Goal: Task Accomplishment & Management: Manage account settings

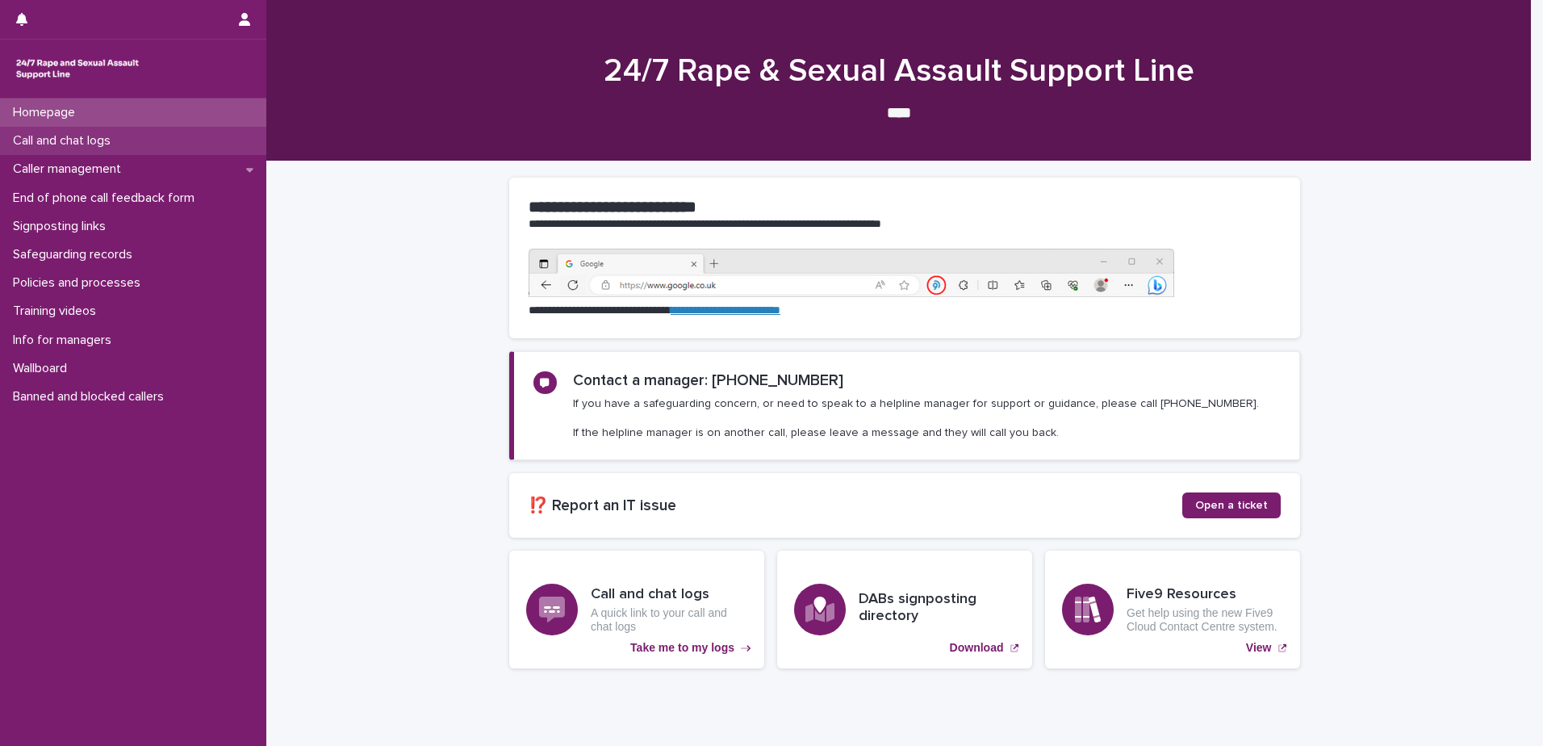
click at [91, 138] on p "Call and chat logs" at bounding box center [64, 140] width 117 height 15
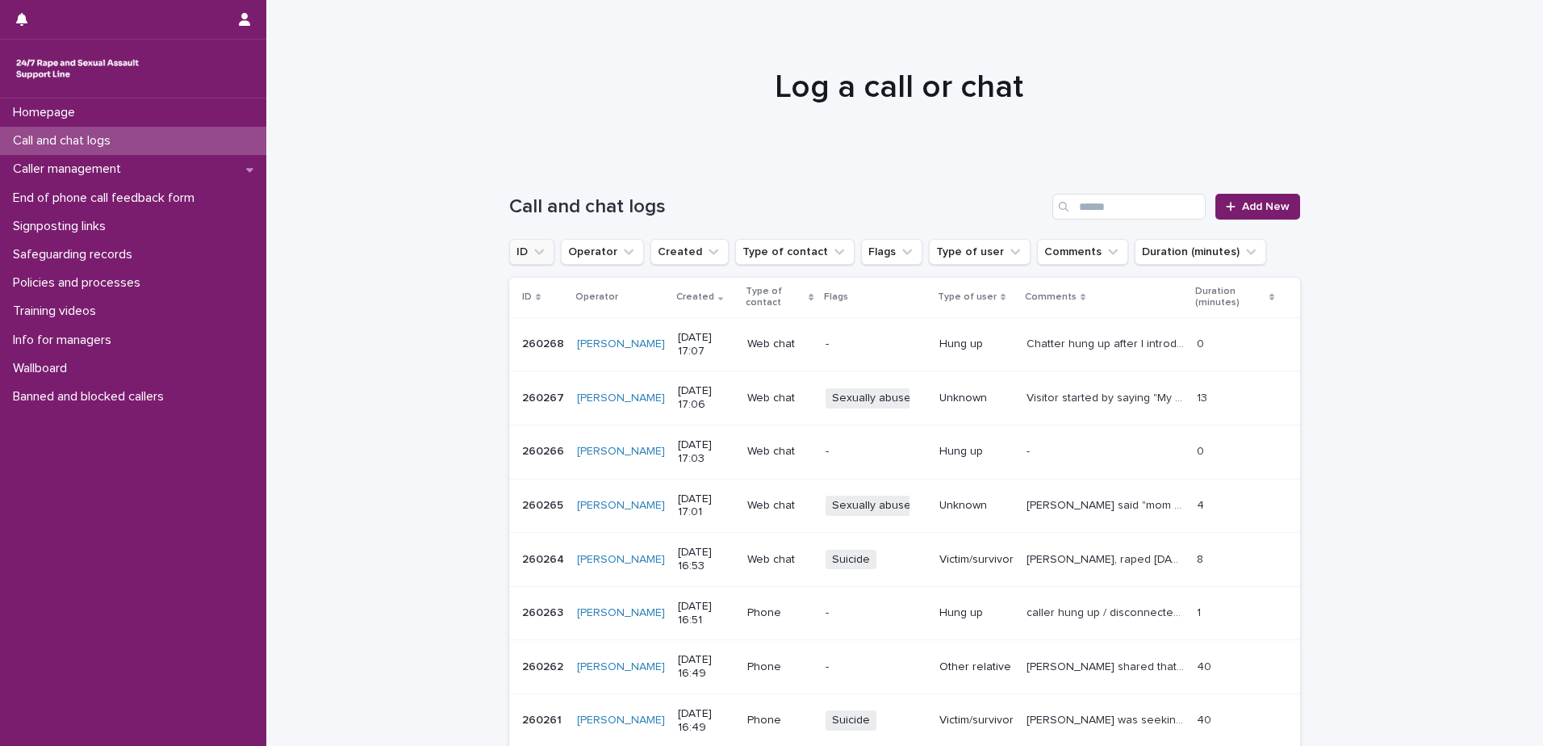
click at [536, 248] on icon "ID" at bounding box center [539, 252] width 16 height 16
click at [553, 316] on input "text" at bounding box center [619, 324] width 205 height 26
paste input "******"
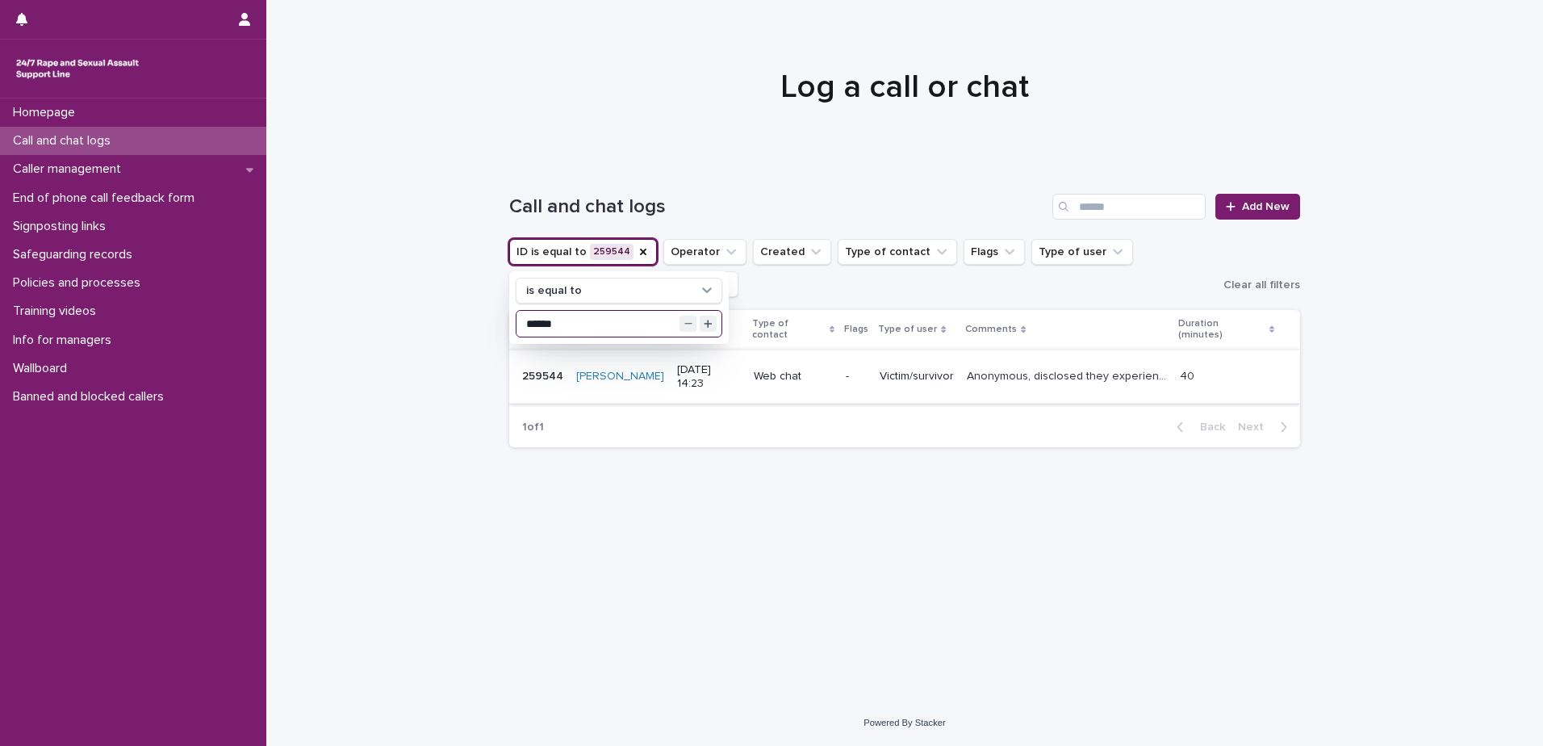
type input "******"
click at [1055, 366] on p "Anonymous, disclosed they experienced S.V as a child. Visitor explored feelings…" at bounding box center [1068, 374] width 203 height 17
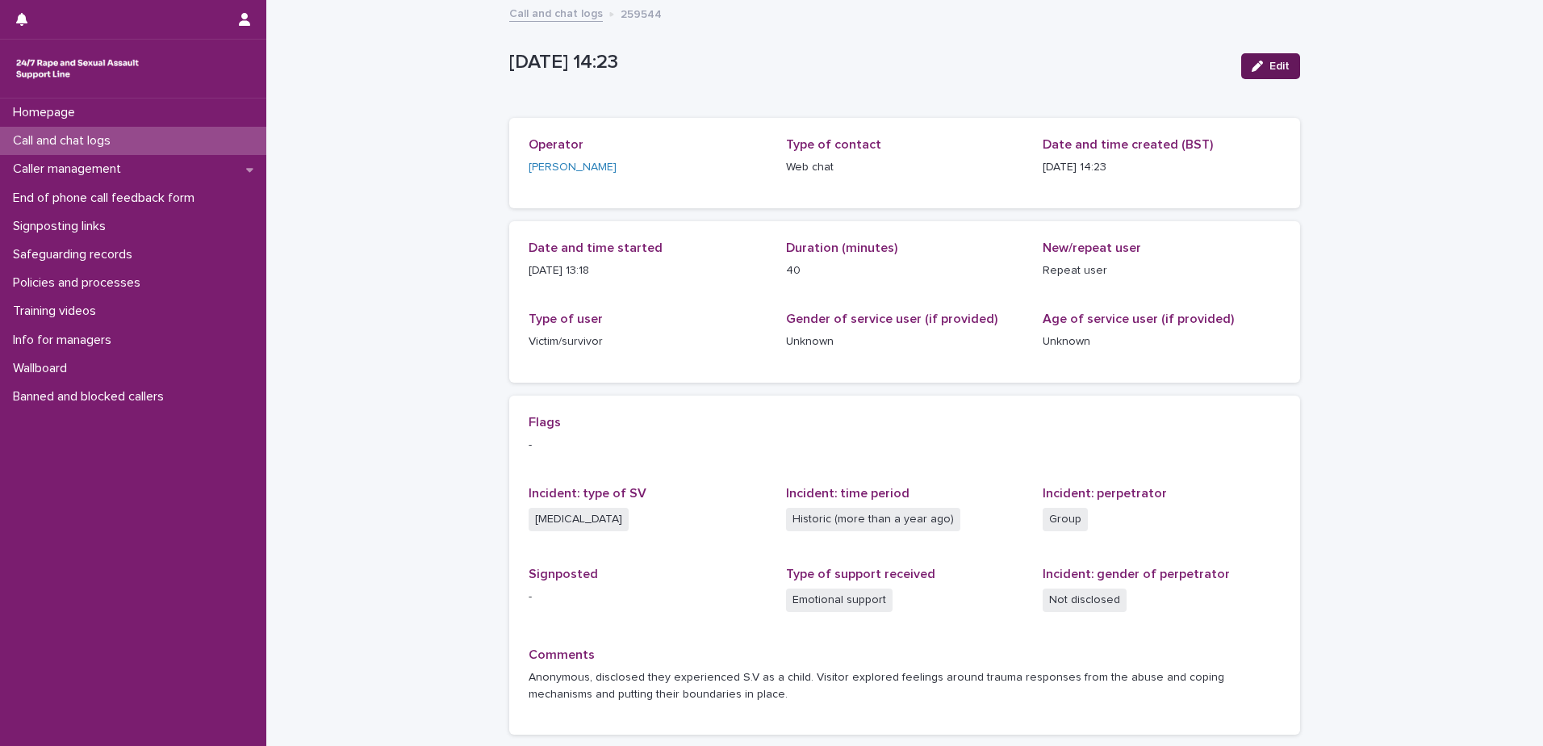
click at [1269, 62] on span "Edit" at bounding box center [1279, 66] width 20 height 11
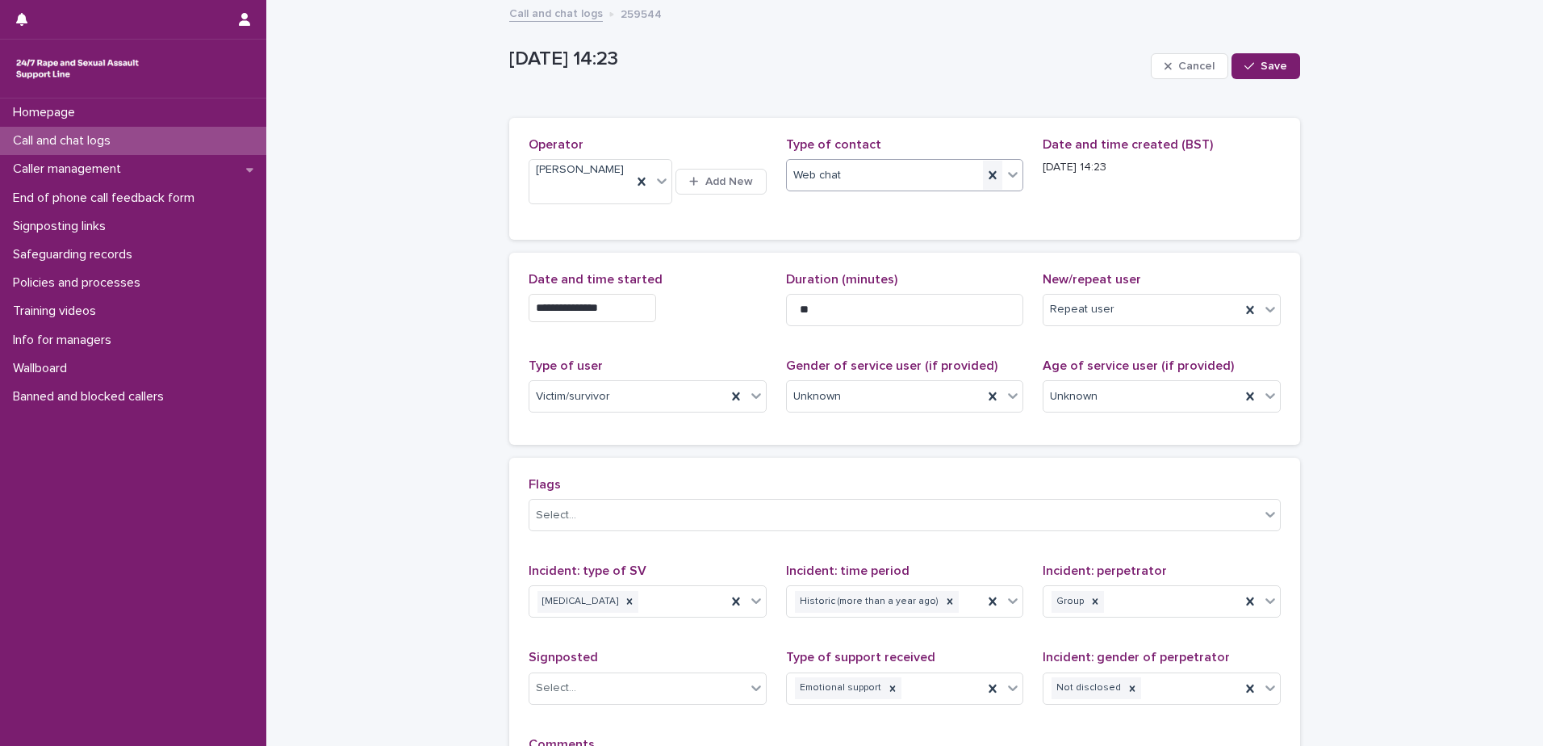
click at [989, 174] on icon at bounding box center [992, 175] width 7 height 8
click at [1006, 174] on icon at bounding box center [1013, 174] width 16 height 16
click at [922, 205] on div "Phone" at bounding box center [898, 206] width 236 height 28
click at [1261, 61] on span "Save" at bounding box center [1274, 66] width 27 height 11
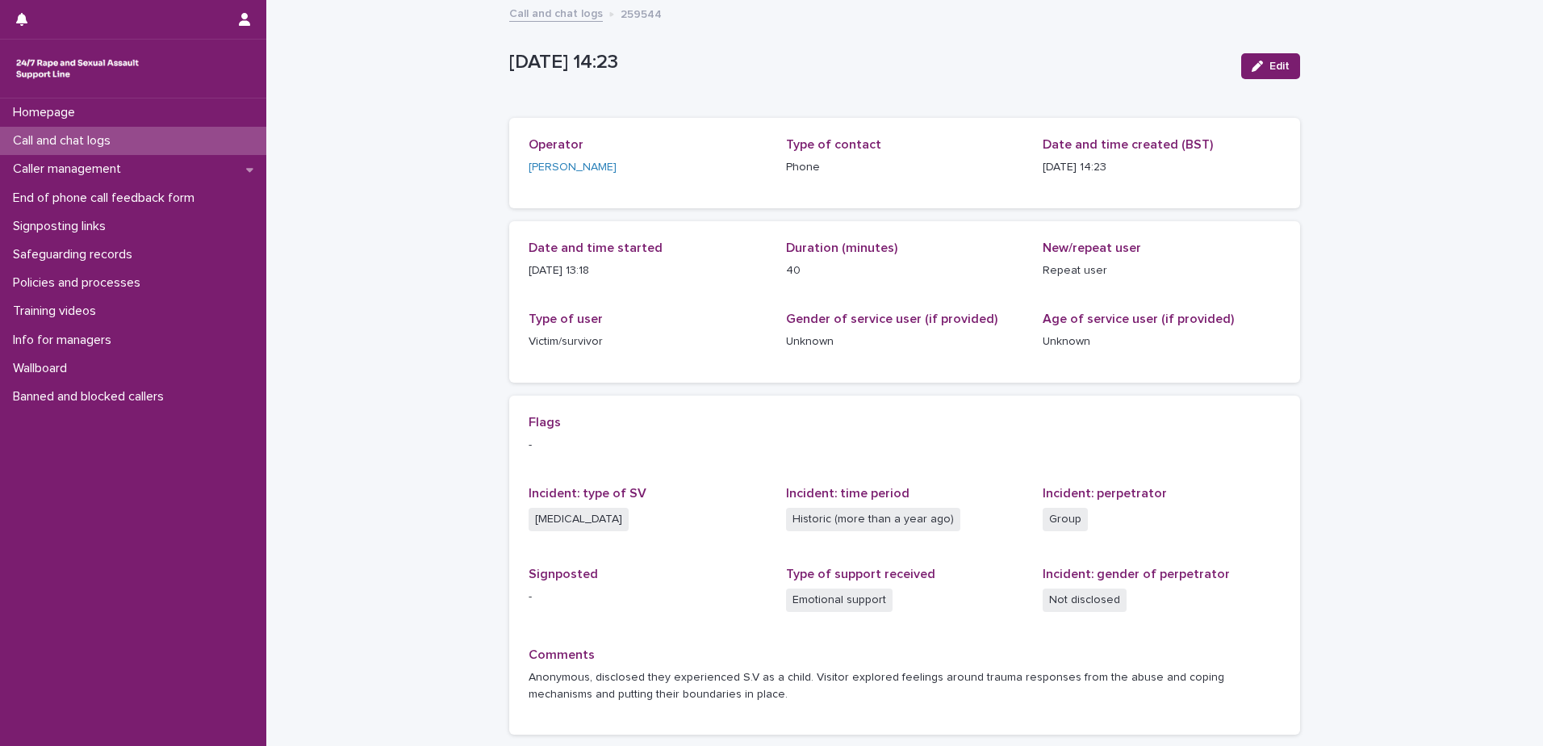
click at [101, 136] on p "Call and chat logs" at bounding box center [64, 140] width 117 height 15
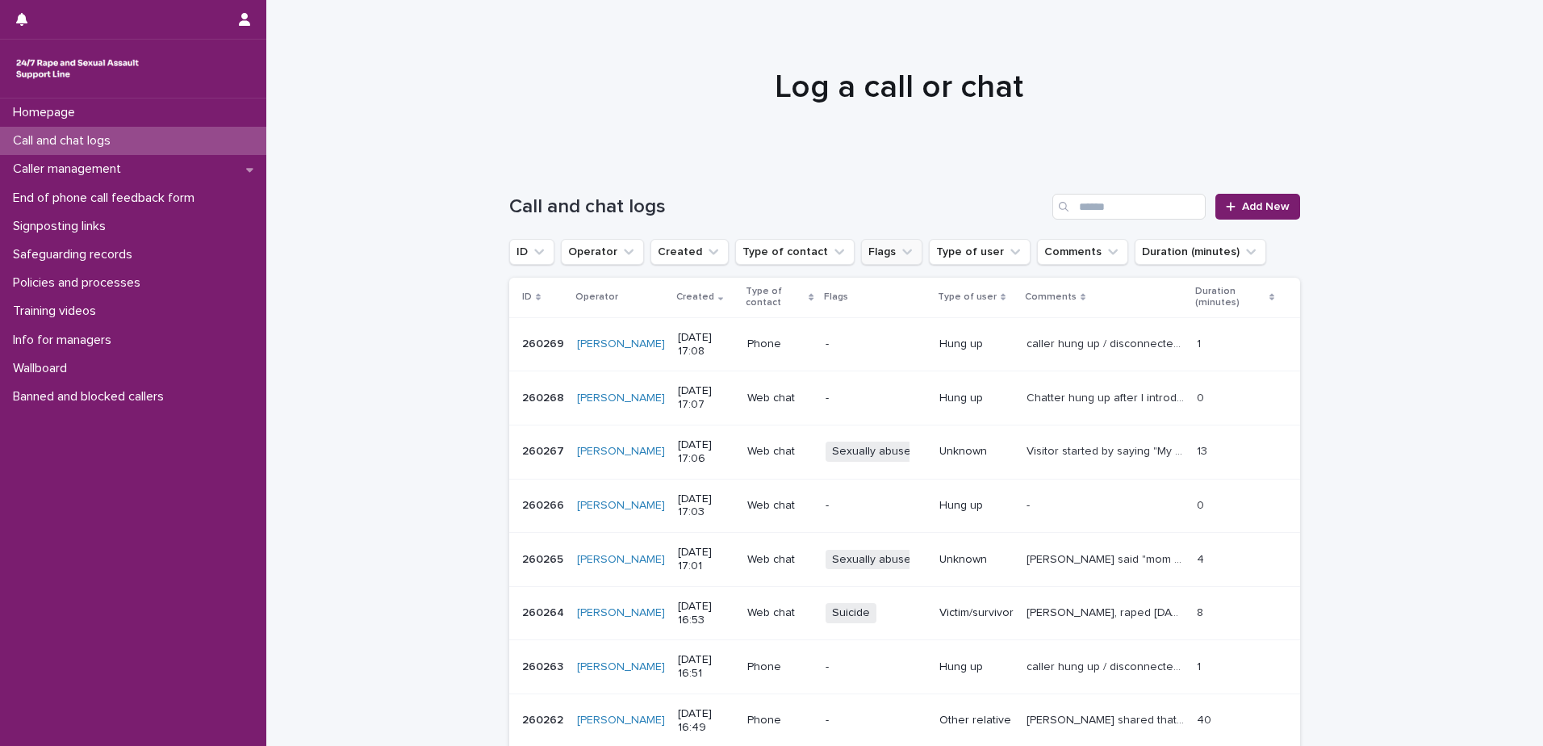
click at [899, 255] on icon "Flags" at bounding box center [907, 252] width 16 height 16
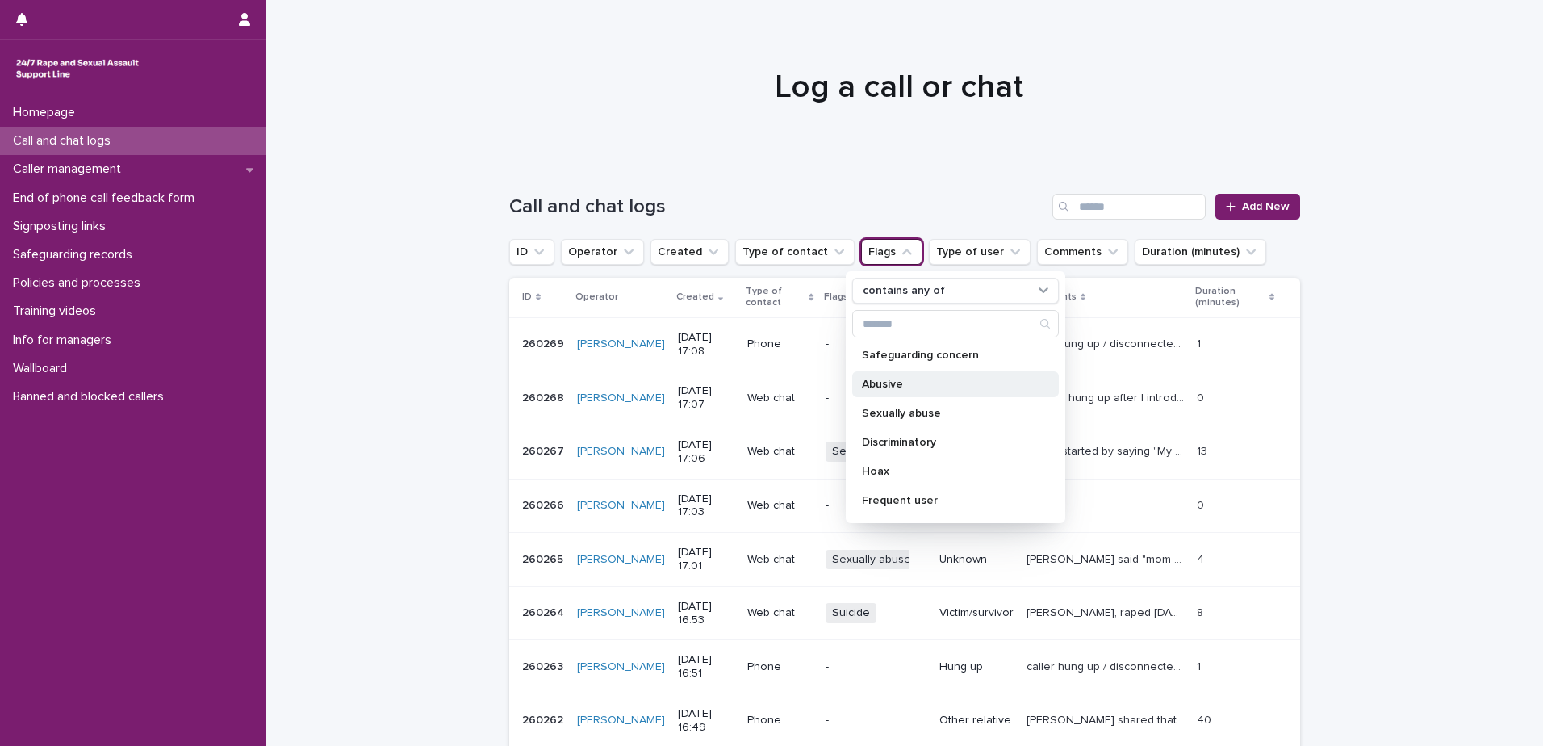
click at [911, 384] on p "Abusive" at bounding box center [947, 384] width 171 height 11
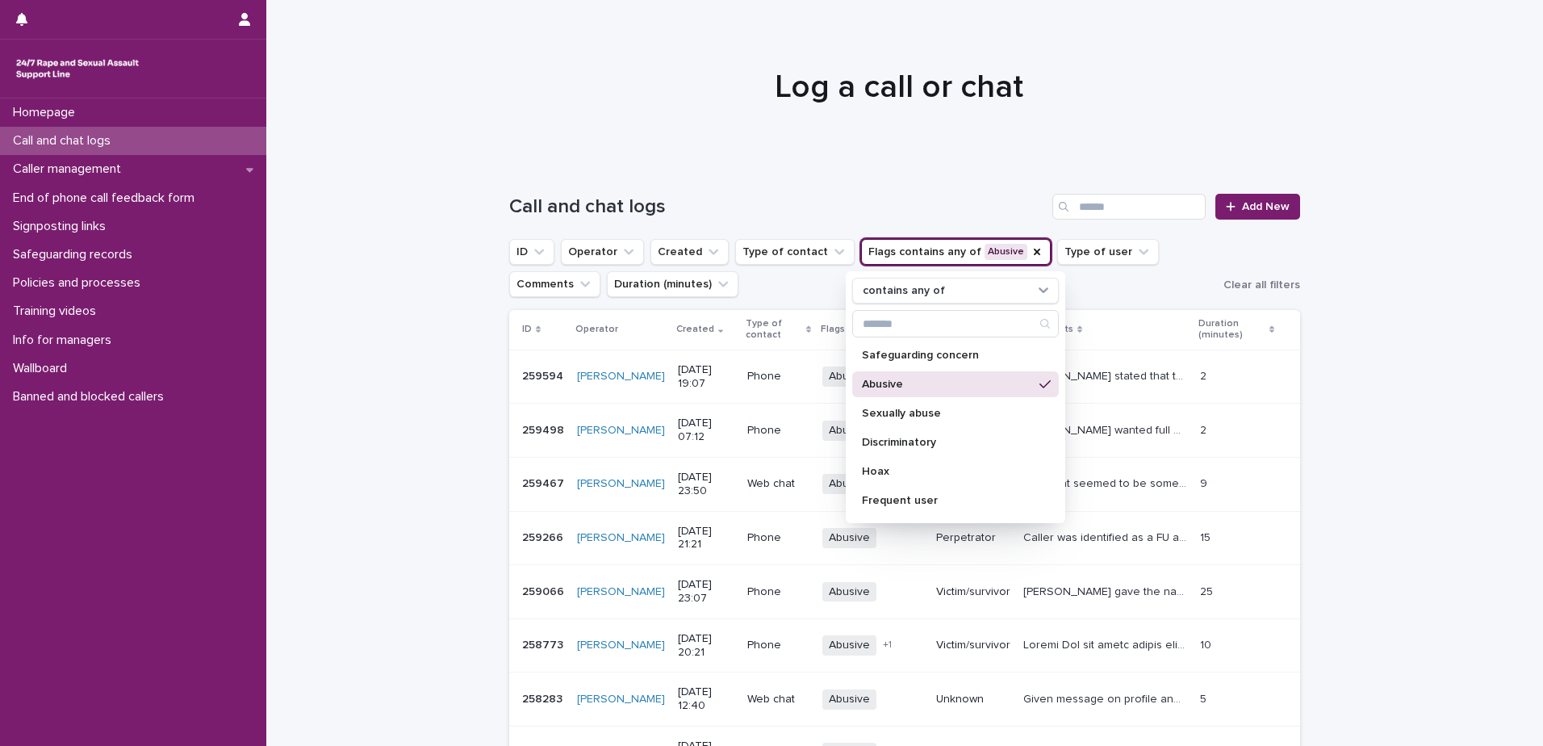
click at [805, 205] on h1 "Call and chat logs" at bounding box center [777, 206] width 537 height 23
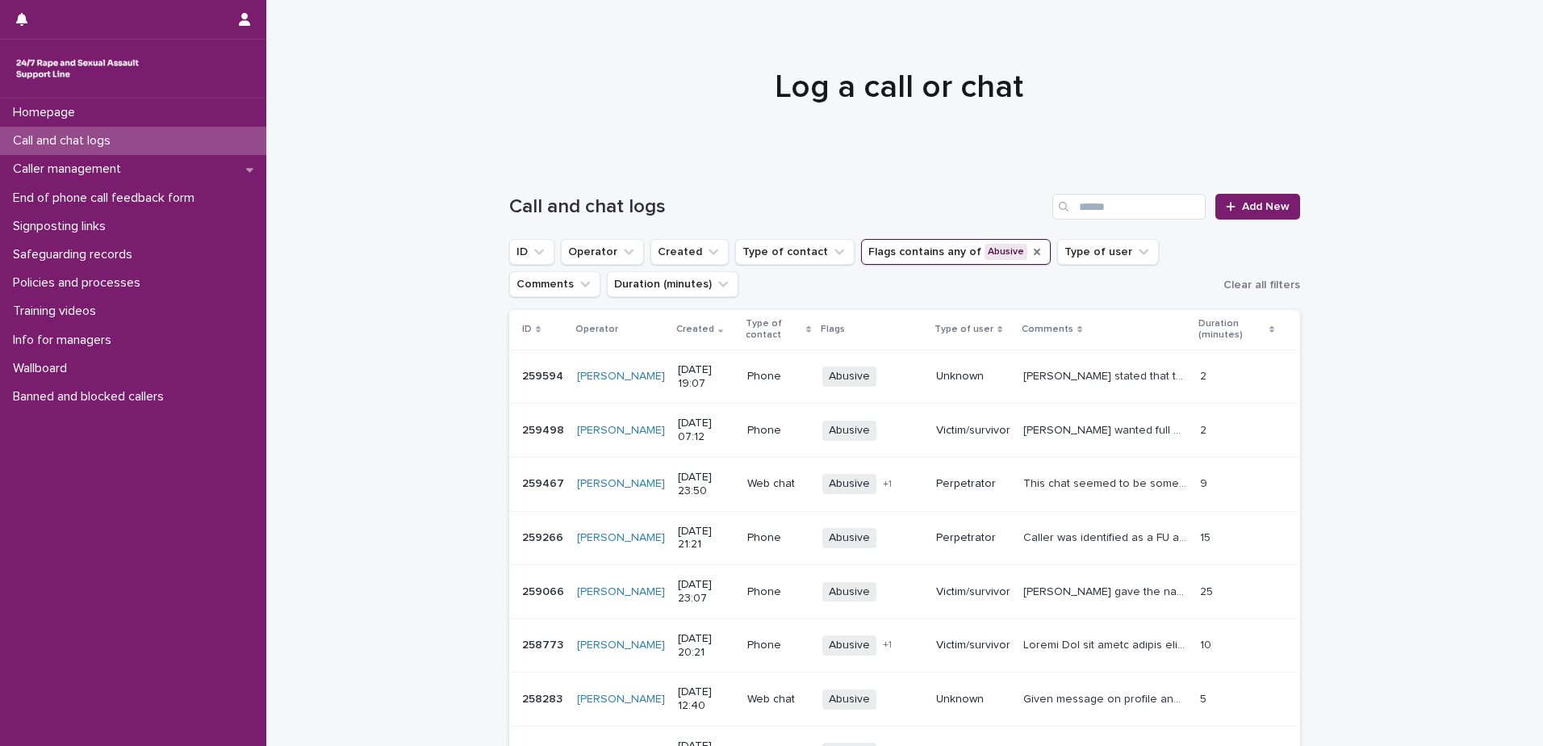
click at [1031, 256] on icon "Flags" at bounding box center [1037, 251] width 13 height 13
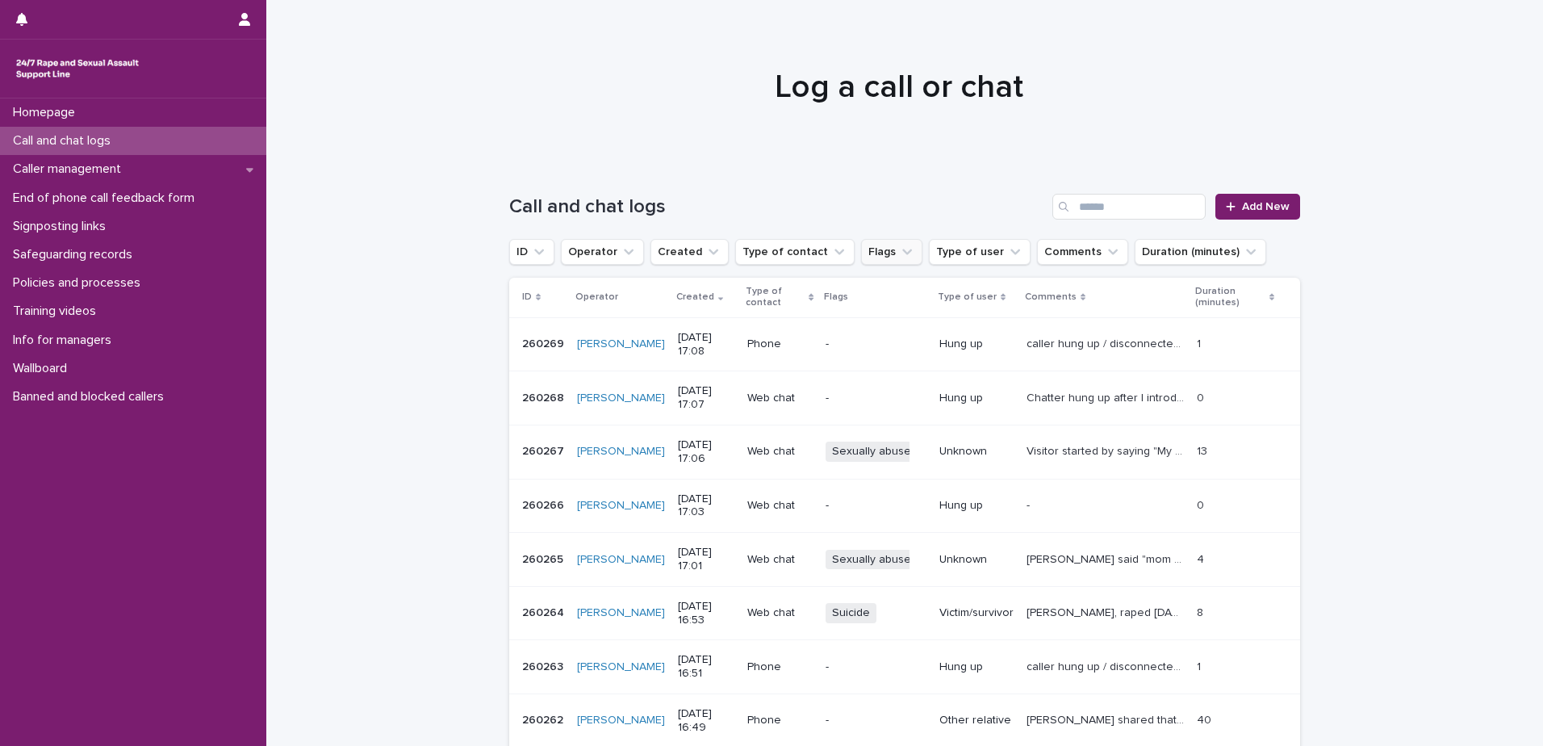
click at [899, 248] on icon "Flags" at bounding box center [907, 252] width 16 height 16
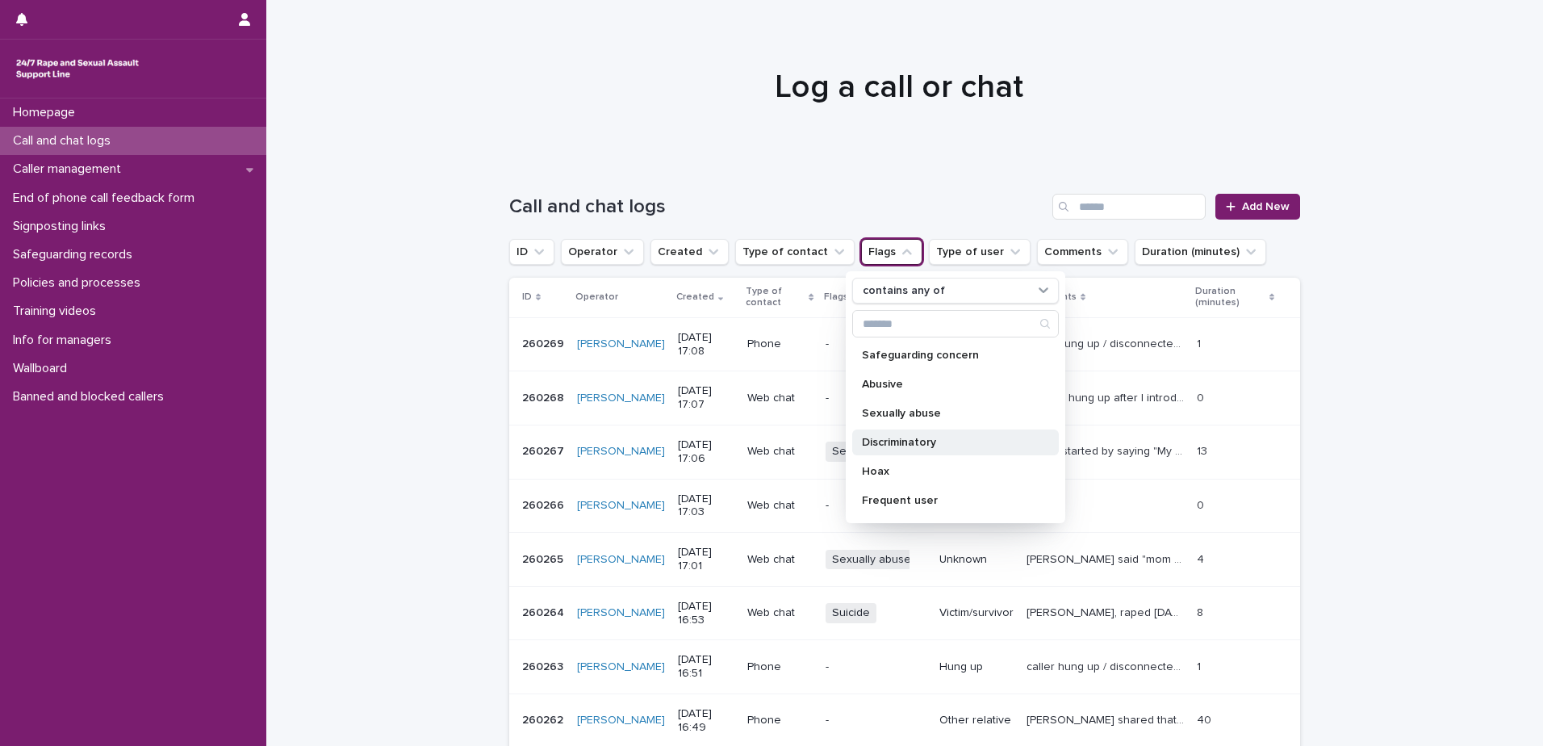
click at [915, 441] on p "Discriminatory" at bounding box center [947, 442] width 171 height 11
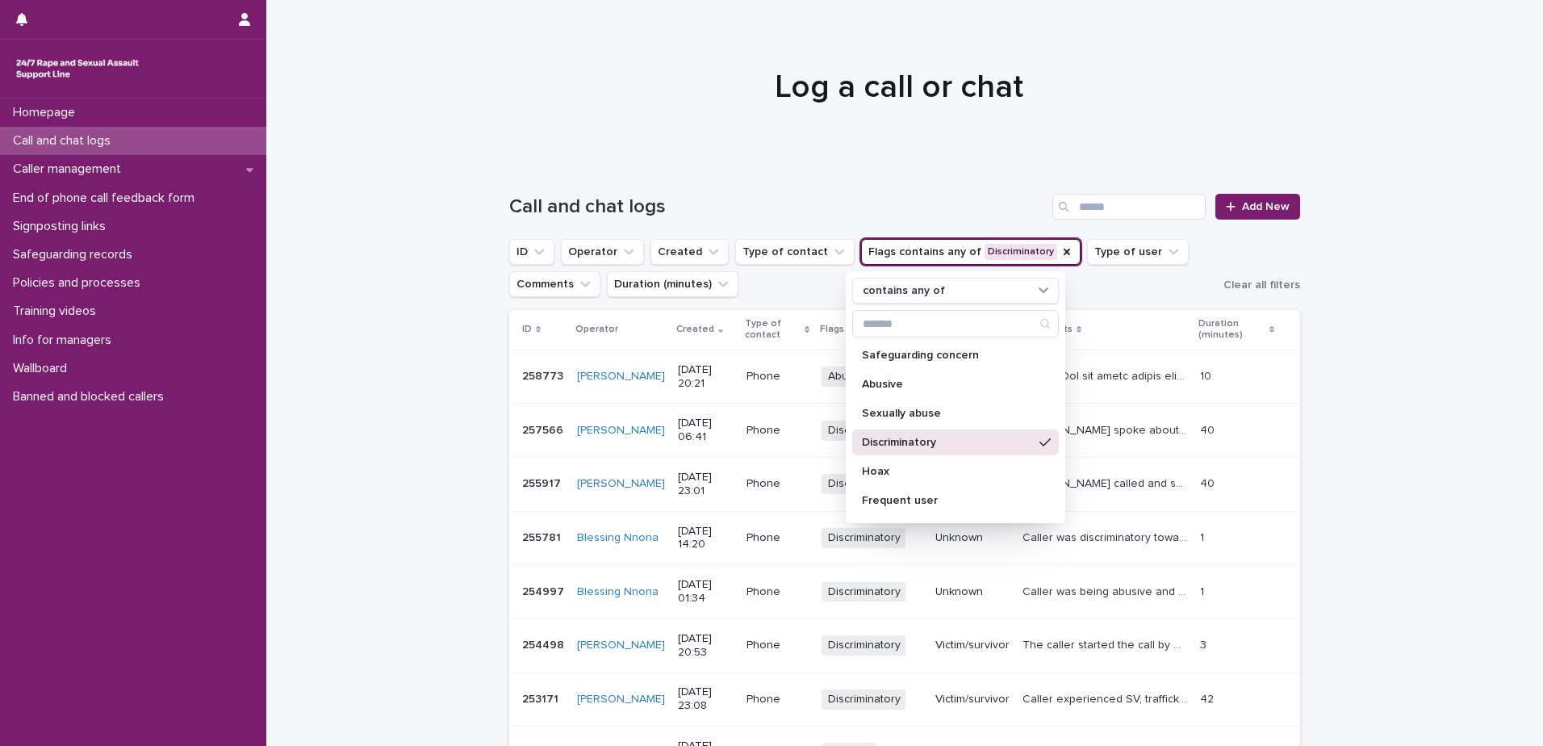
click at [864, 161] on div "Log a call or chat" at bounding box center [898, 80] width 1265 height 161
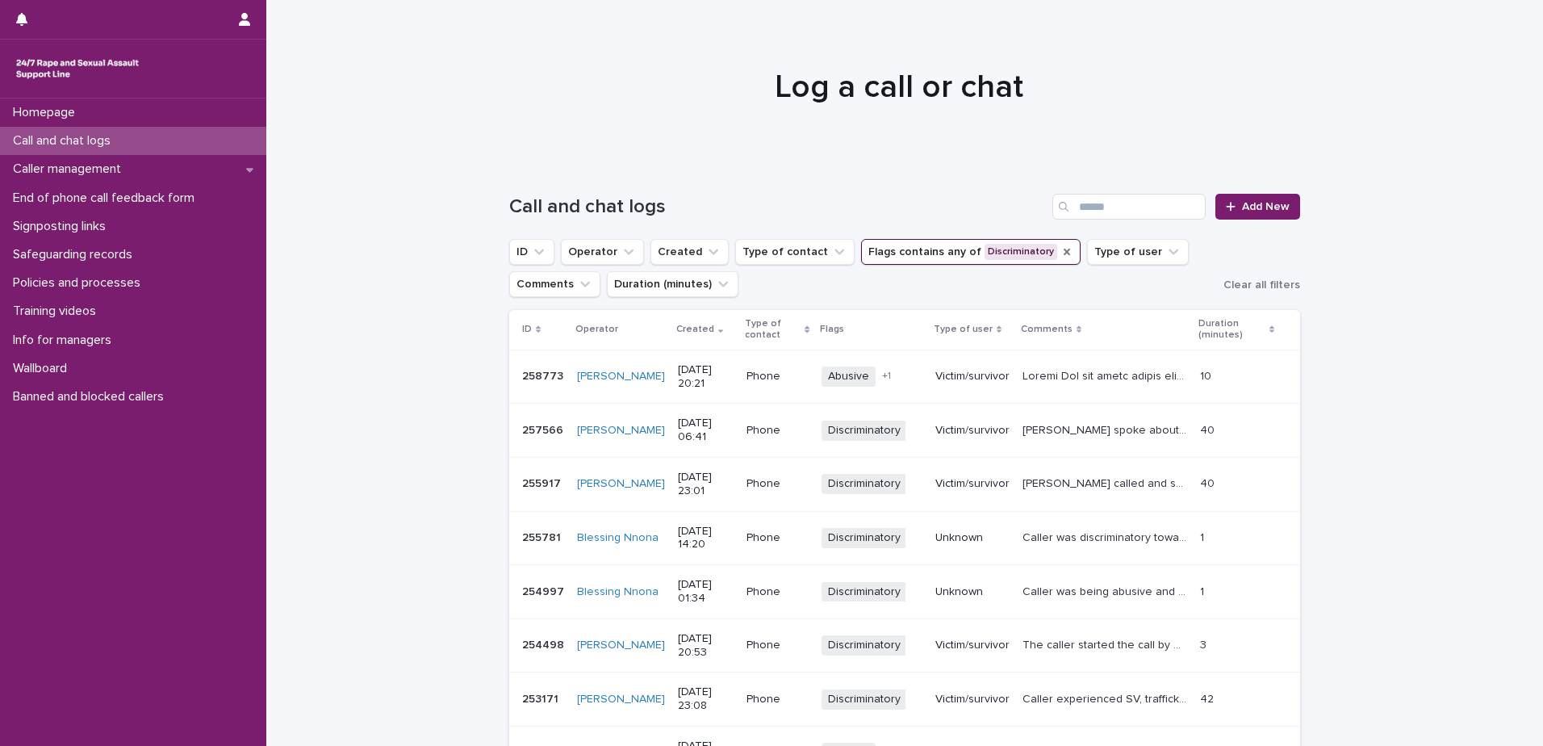
click at [1060, 254] on icon "Flags" at bounding box center [1066, 251] width 13 height 13
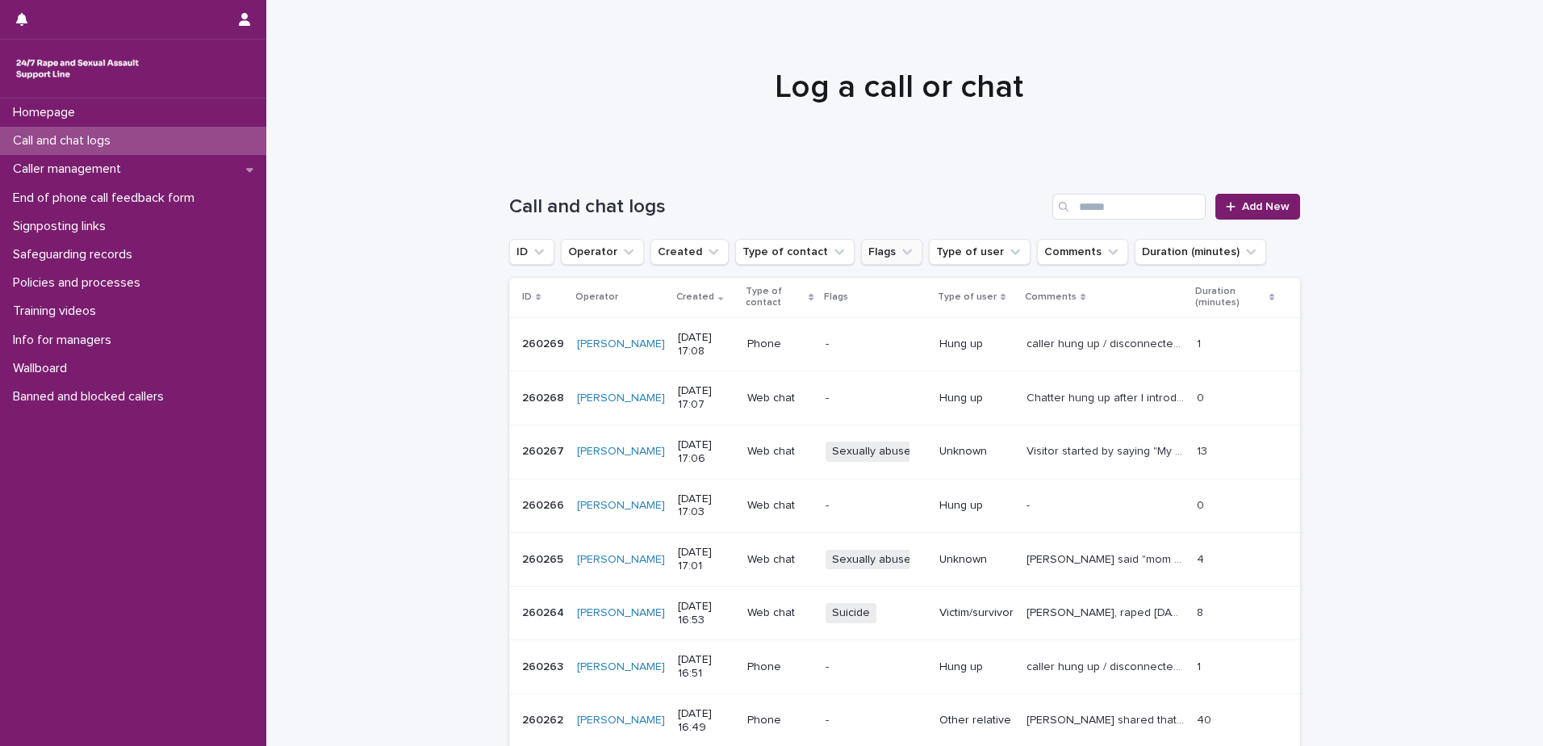
click at [902, 253] on icon "Flags" at bounding box center [907, 252] width 10 height 6
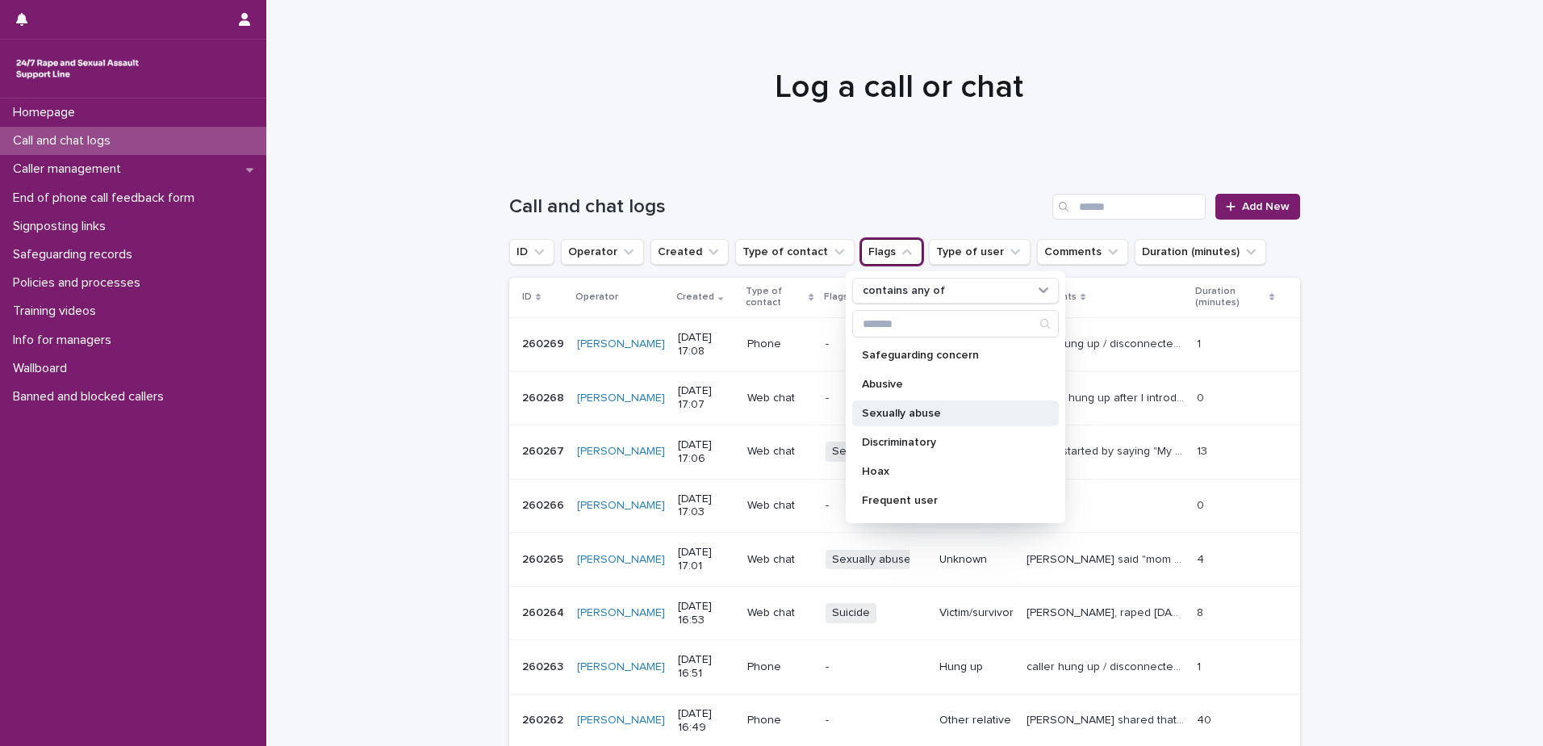
click at [919, 418] on p "Sexually abuse" at bounding box center [947, 413] width 171 height 11
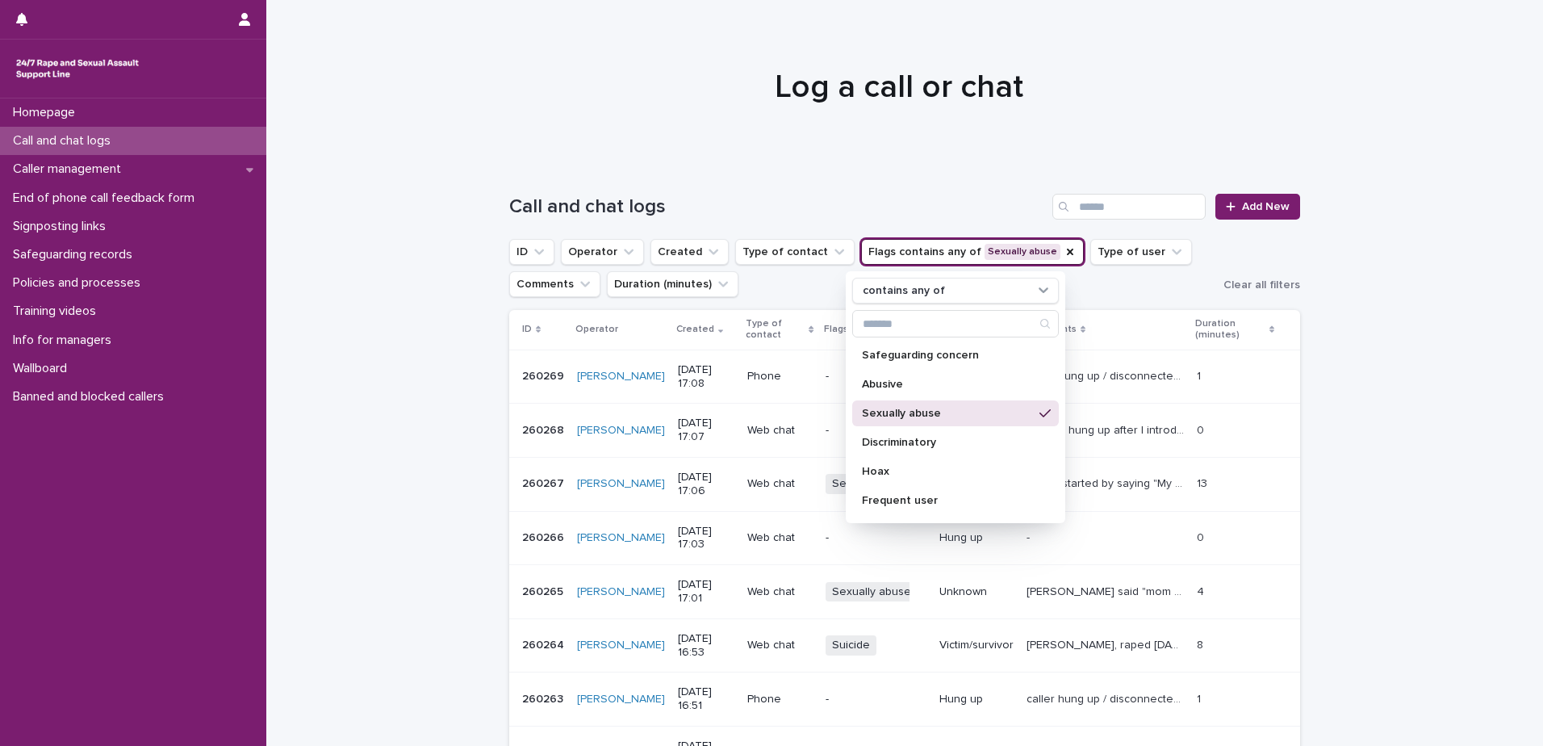
click at [914, 170] on div "Call and chat logs Add New" at bounding box center [904, 199] width 791 height 77
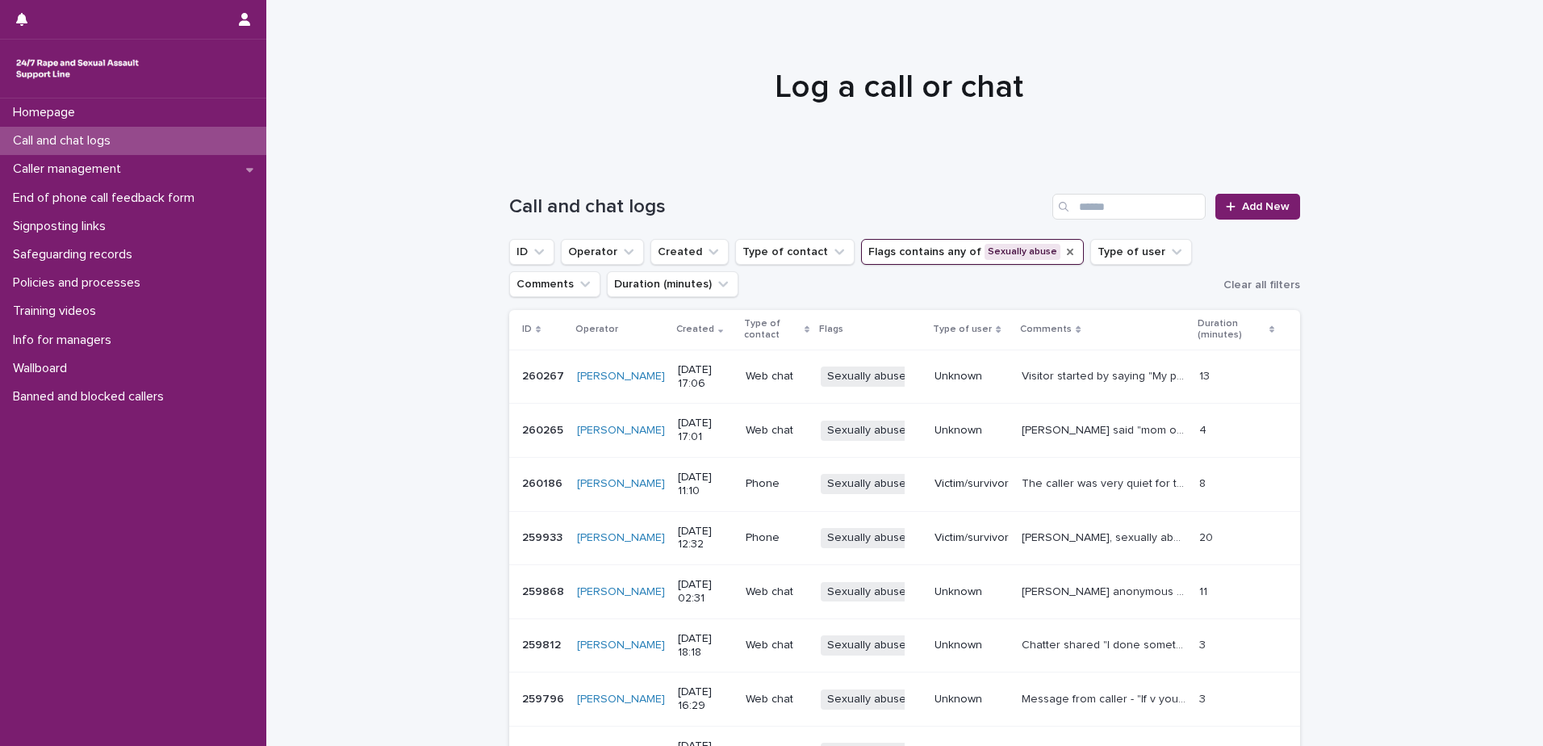
click at [1067, 249] on icon "Flags" at bounding box center [1070, 252] width 6 height 6
